Goal: Transaction & Acquisition: Book appointment/travel/reservation

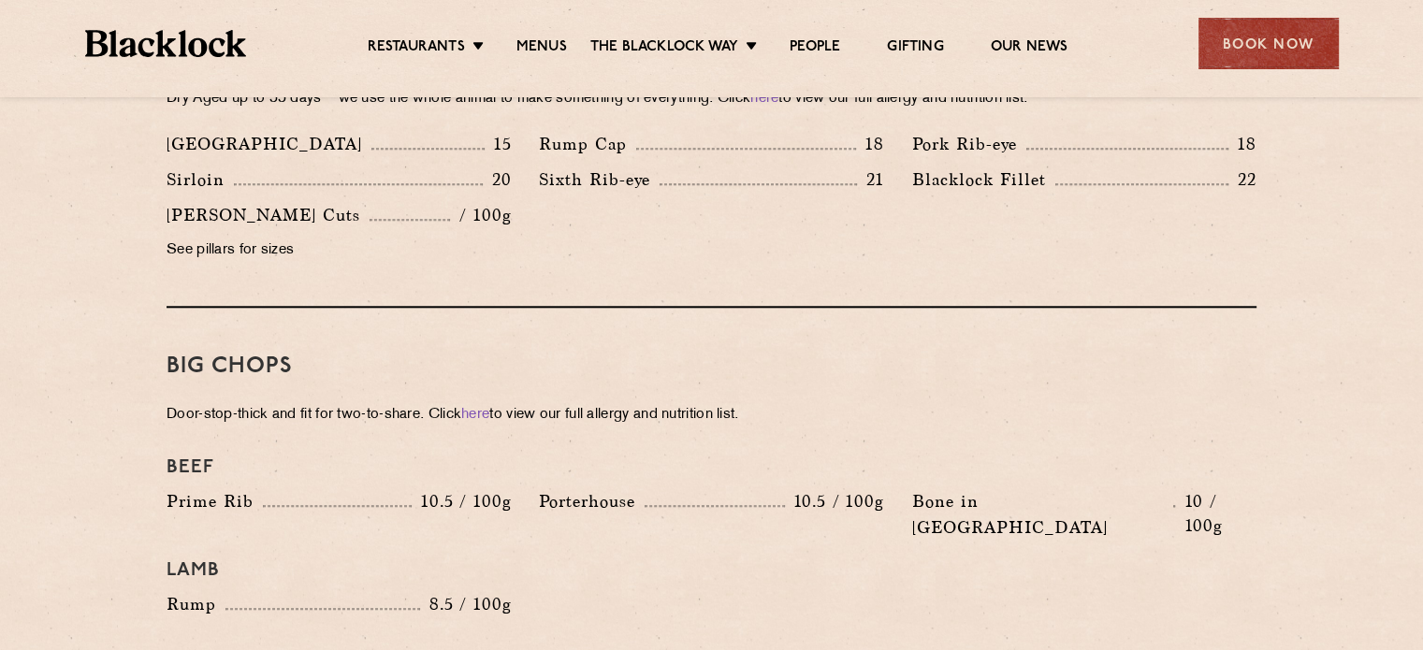
scroll to position [1849, 0]
click at [1251, 41] on div "Book Now" at bounding box center [1269, 43] width 140 height 51
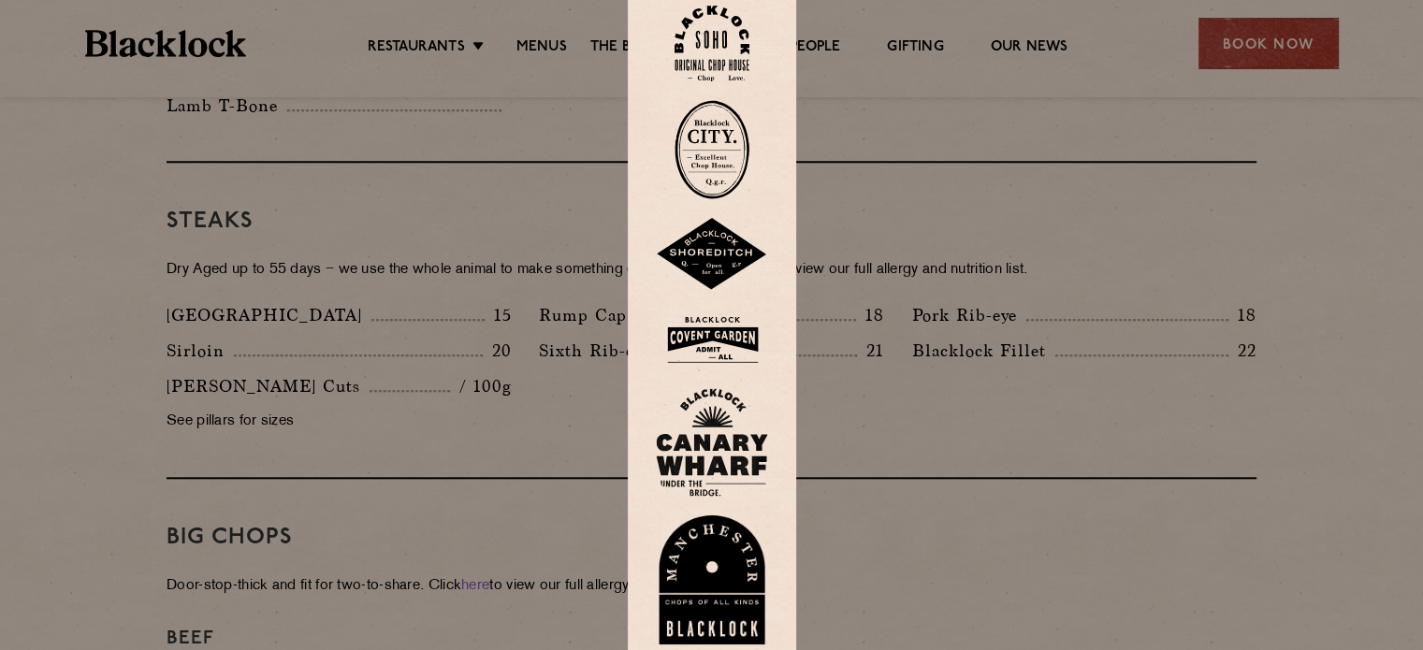
scroll to position [1676, 0]
click at [734, 138] on img at bounding box center [712, 149] width 75 height 99
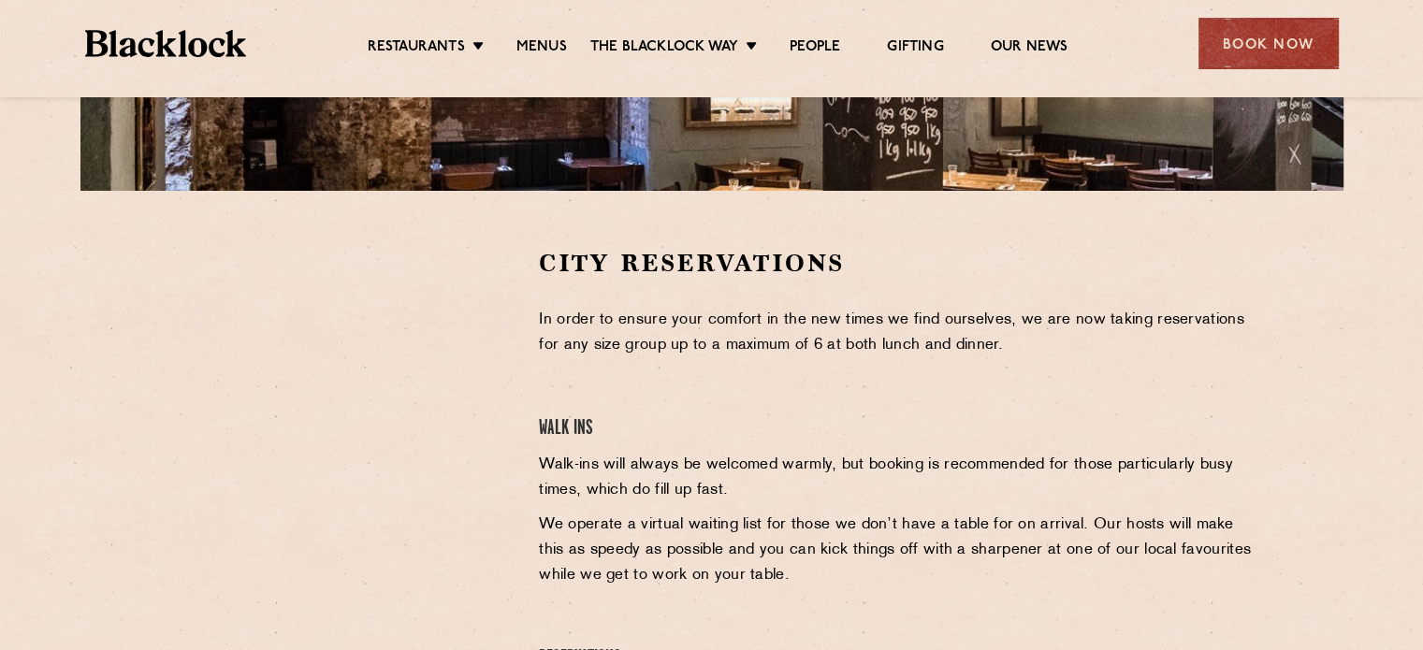
scroll to position [483, 0]
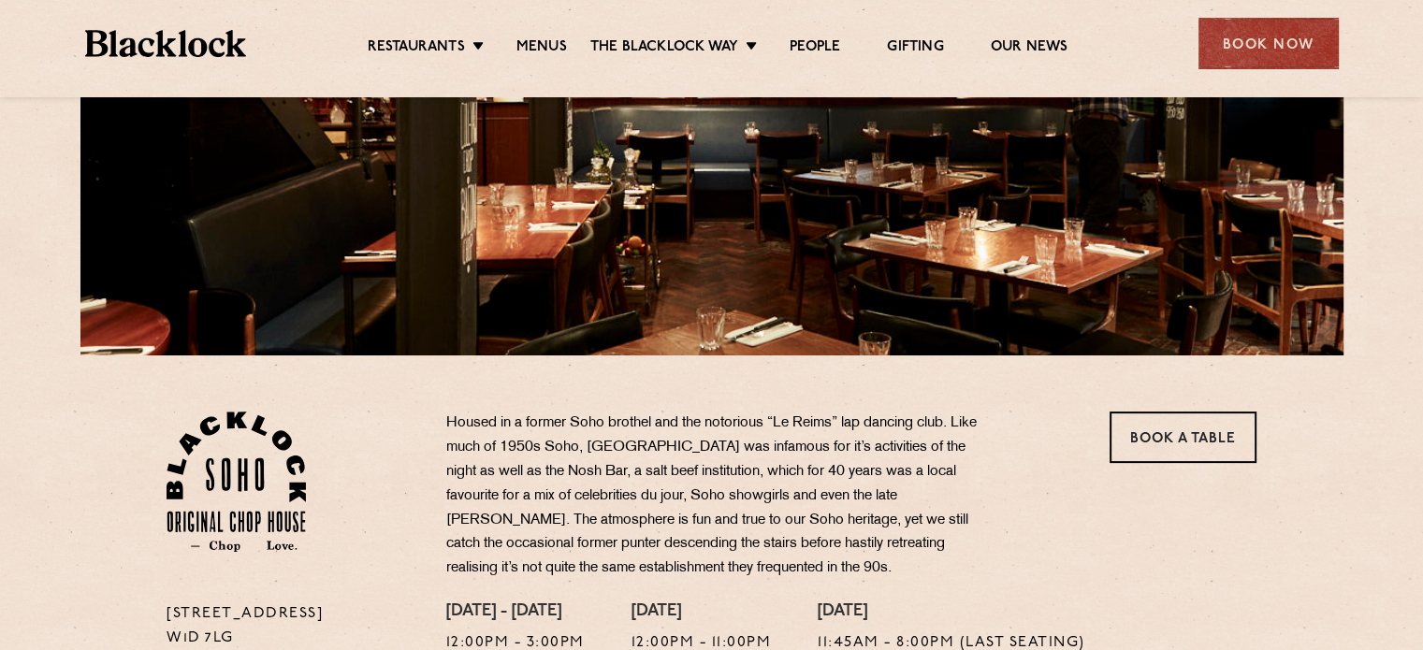
scroll to position [317, 0]
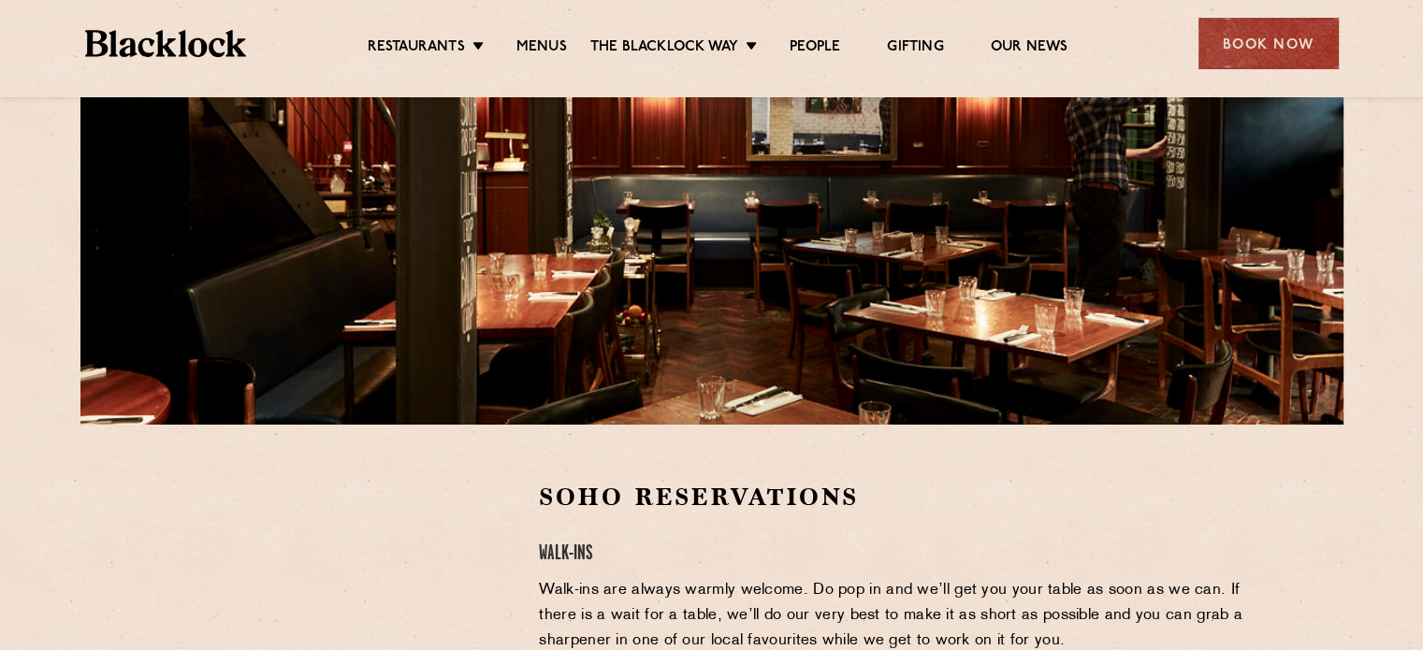
scroll to position [251, 0]
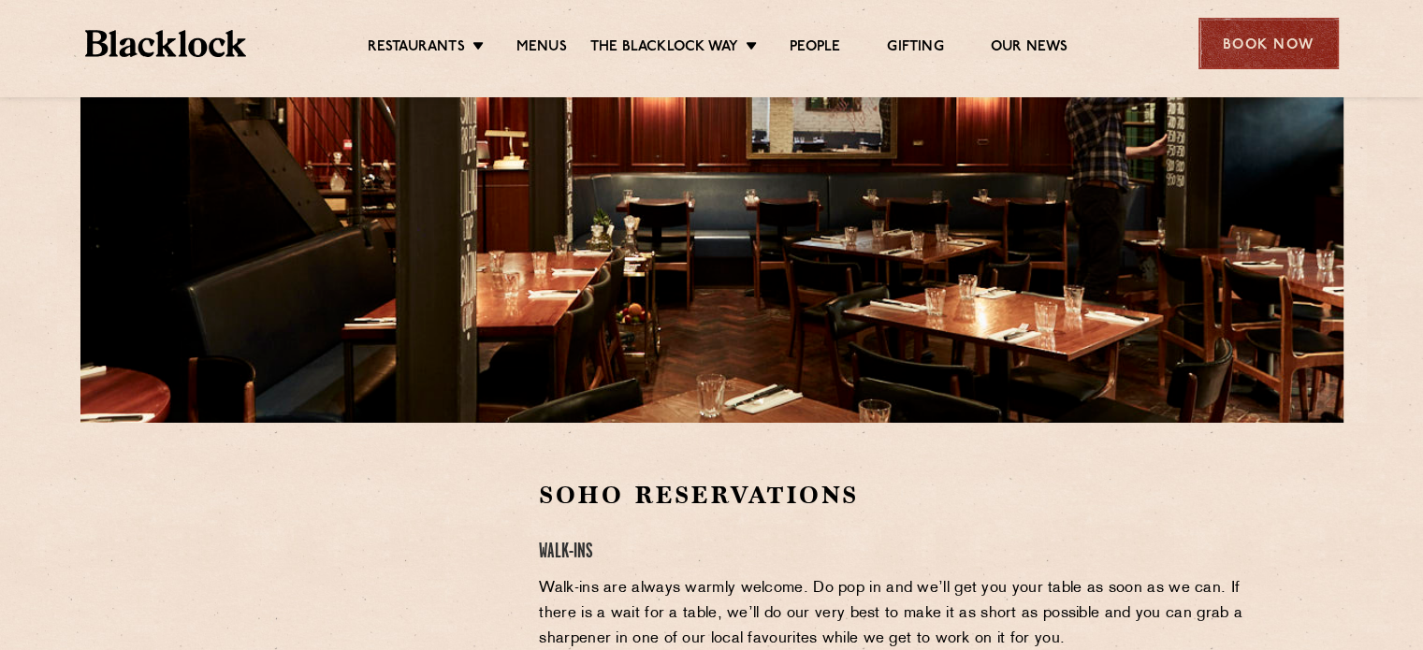
click at [1262, 48] on div "Book Now" at bounding box center [1269, 43] width 140 height 51
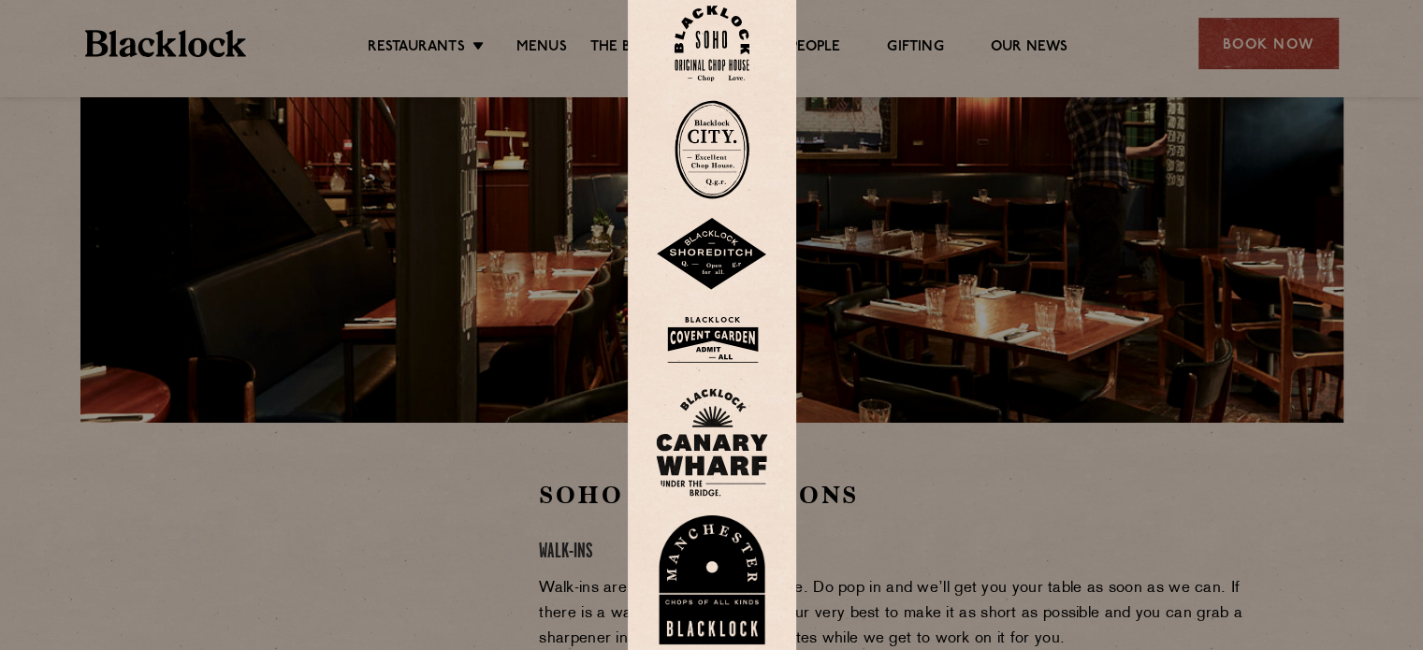
click at [534, 548] on div at bounding box center [711, 325] width 1423 height 650
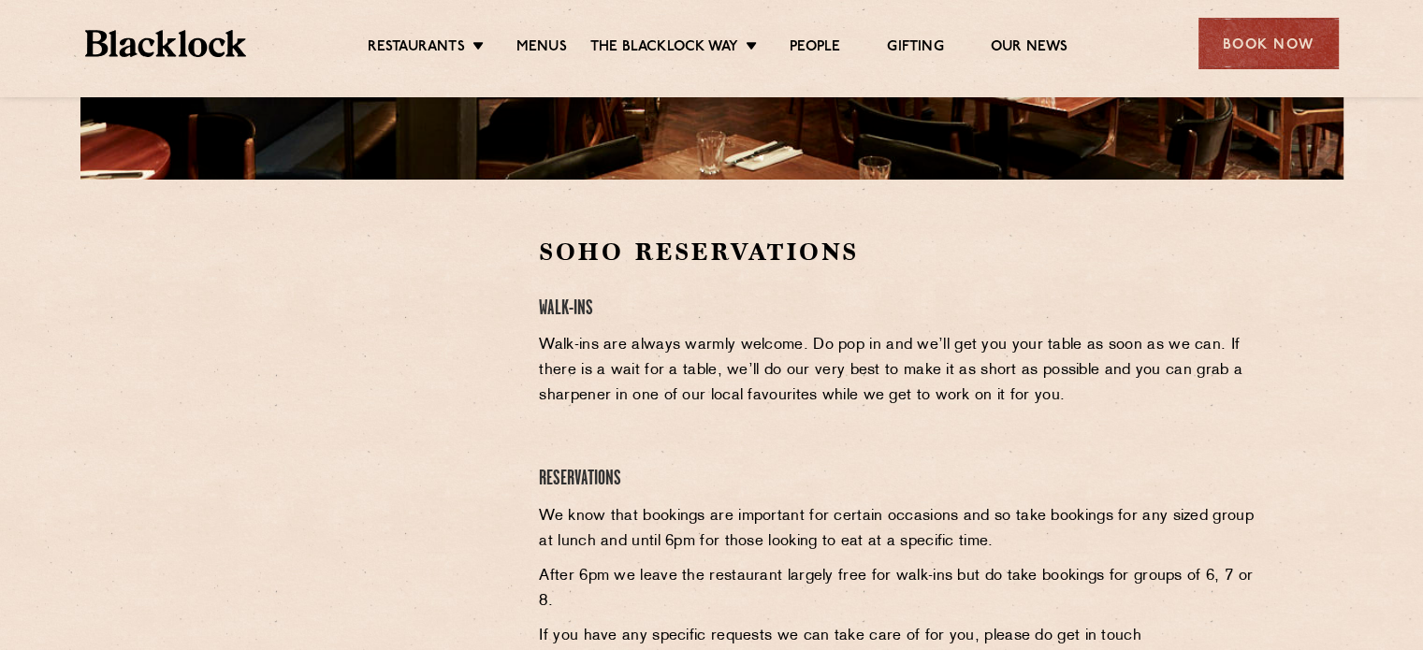
scroll to position [493, 0]
